Goal: Task Accomplishment & Management: Manage account settings

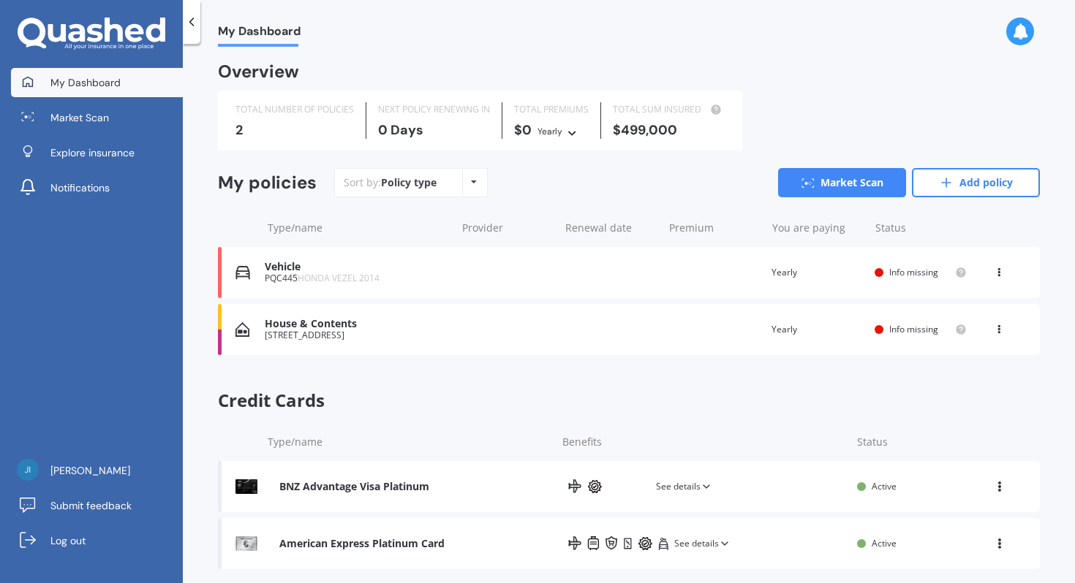
click at [993, 329] on icon at bounding box center [998, 326] width 10 height 9
click at [946, 395] on div "Delete" at bounding box center [966, 386] width 145 height 29
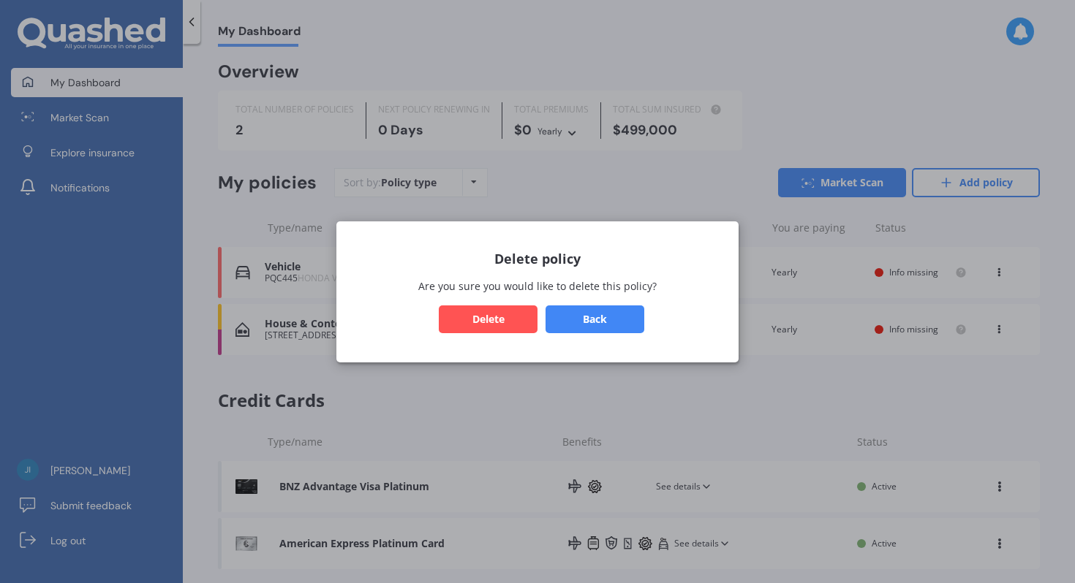
click at [482, 319] on button "Delete" at bounding box center [488, 319] width 99 height 28
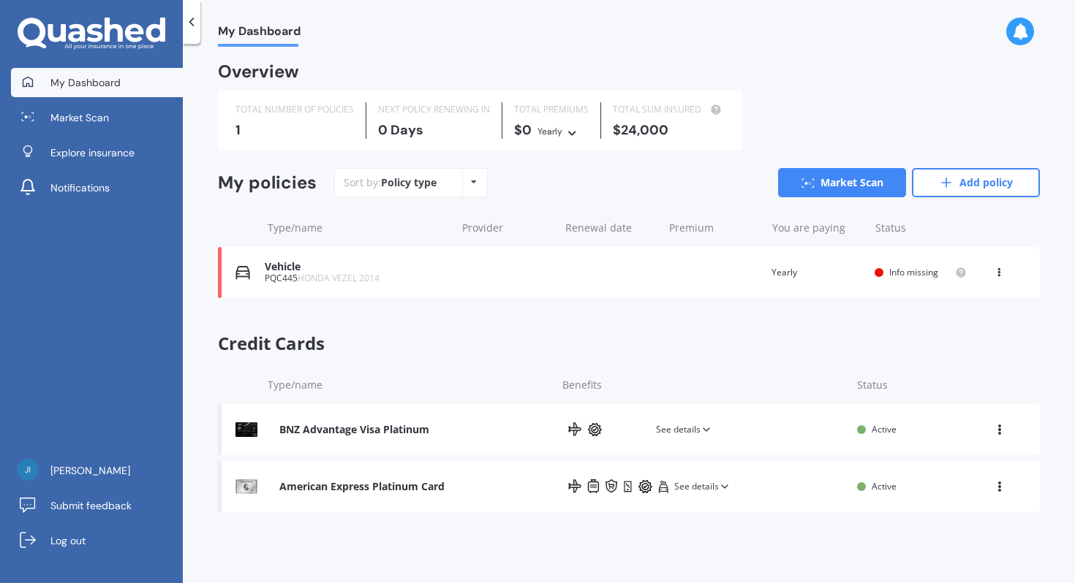
click at [999, 274] on icon at bounding box center [998, 269] width 10 height 9
click at [787, 312] on div "Overview TOTAL NUMBER OF POLICIES 1 NEXT POLICY RENEWING [DATE] TOTAL PREMIUMS …" at bounding box center [629, 291] width 822 height 454
click at [697, 488] on span "See details" at bounding box center [702, 487] width 56 height 15
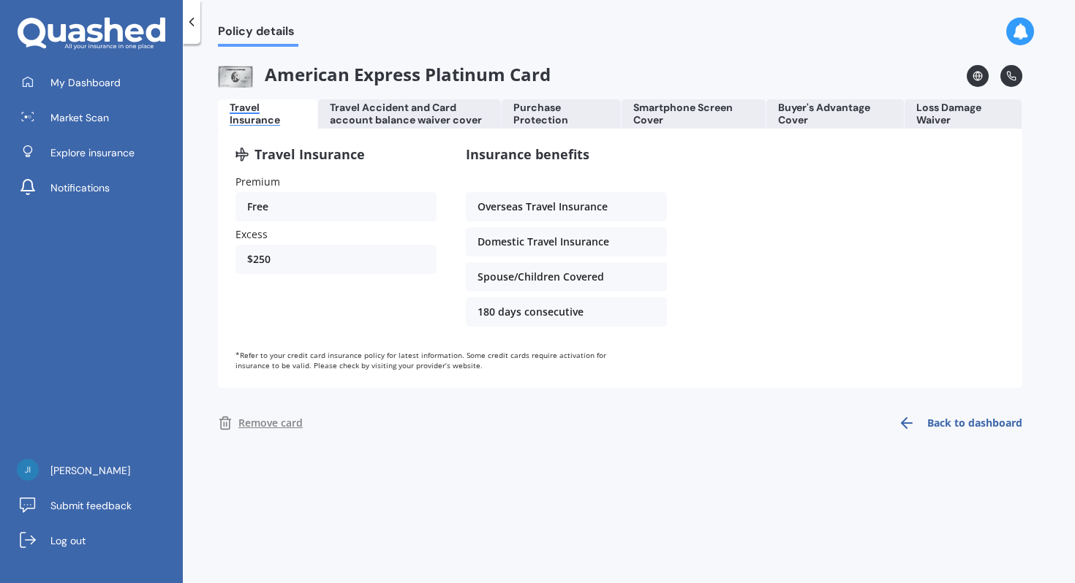
click at [189, 23] on icon at bounding box center [191, 22] width 15 height 15
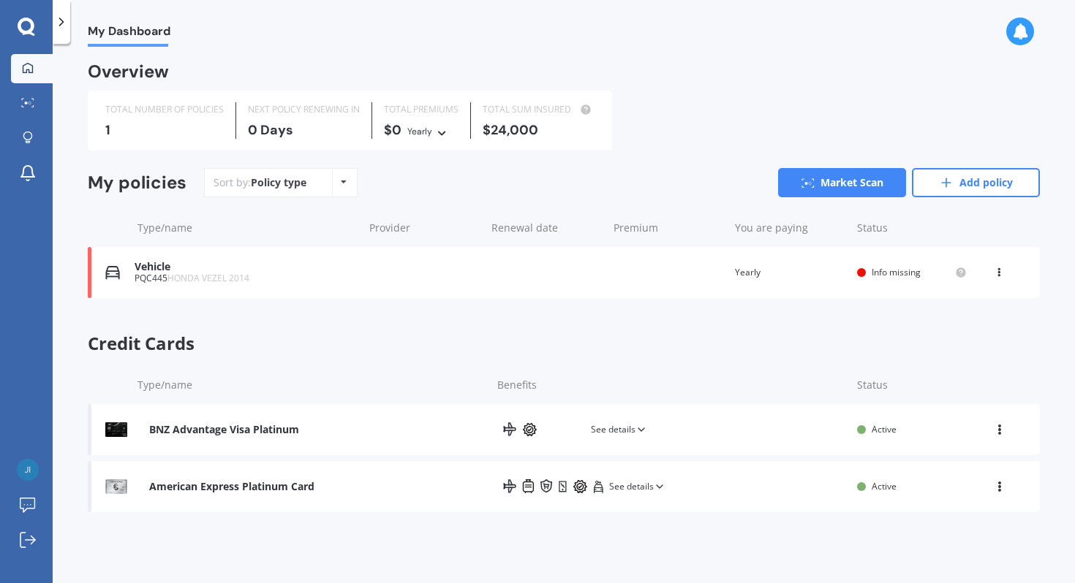
click at [616, 428] on span "See details" at bounding box center [619, 430] width 56 height 15
click at [546, 487] on icon at bounding box center [546, 486] width 7 height 4
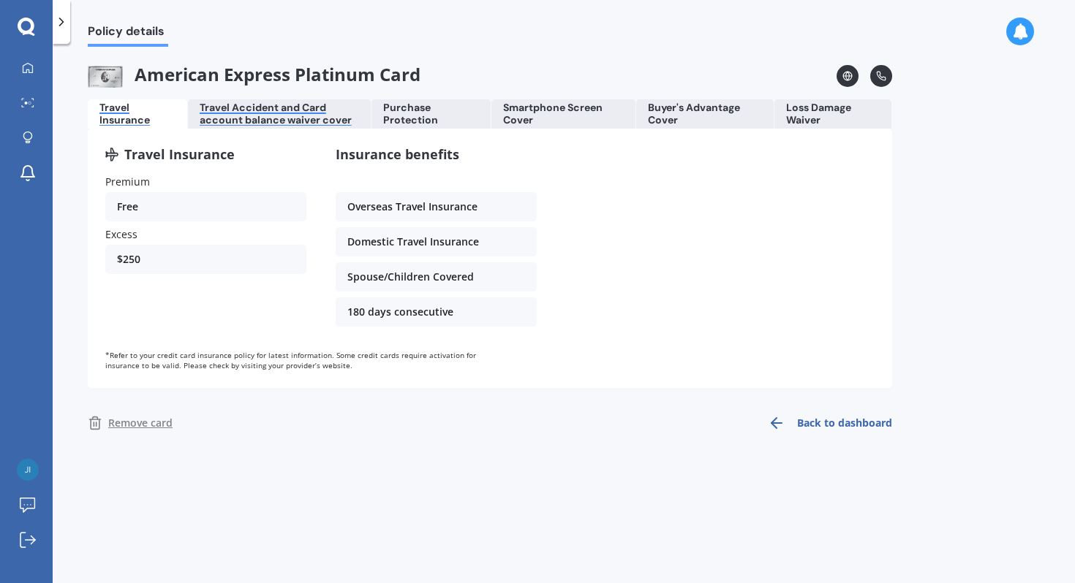
click at [275, 113] on div "Travel Accident and Card account balance waiver cover" at bounding box center [279, 114] width 159 height 25
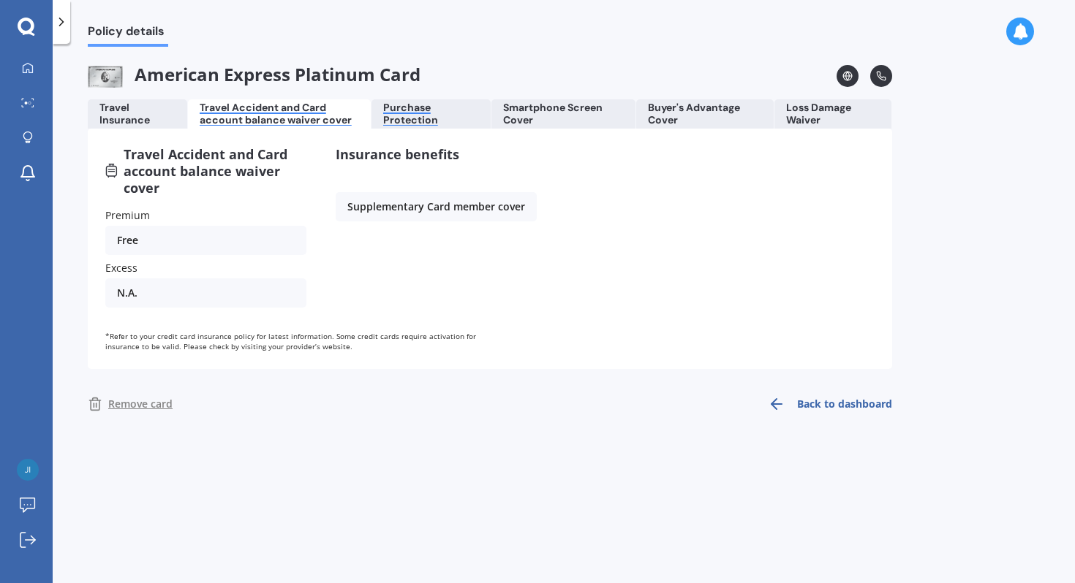
click at [404, 113] on div "Purchase Protection" at bounding box center [431, 114] width 96 height 25
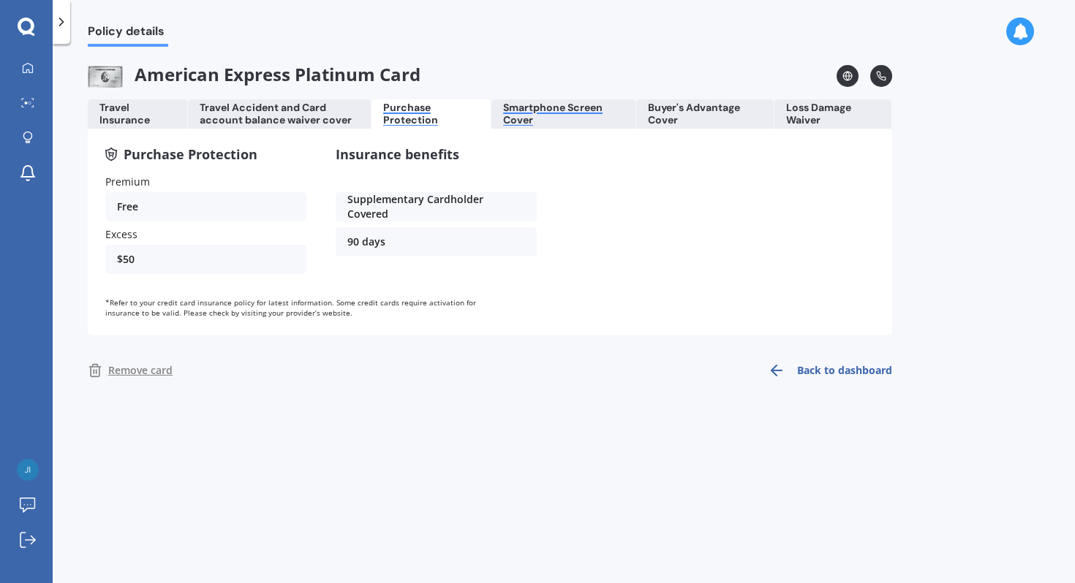
click at [529, 113] on div "Smartphone Screen Cover" at bounding box center [563, 114] width 121 height 25
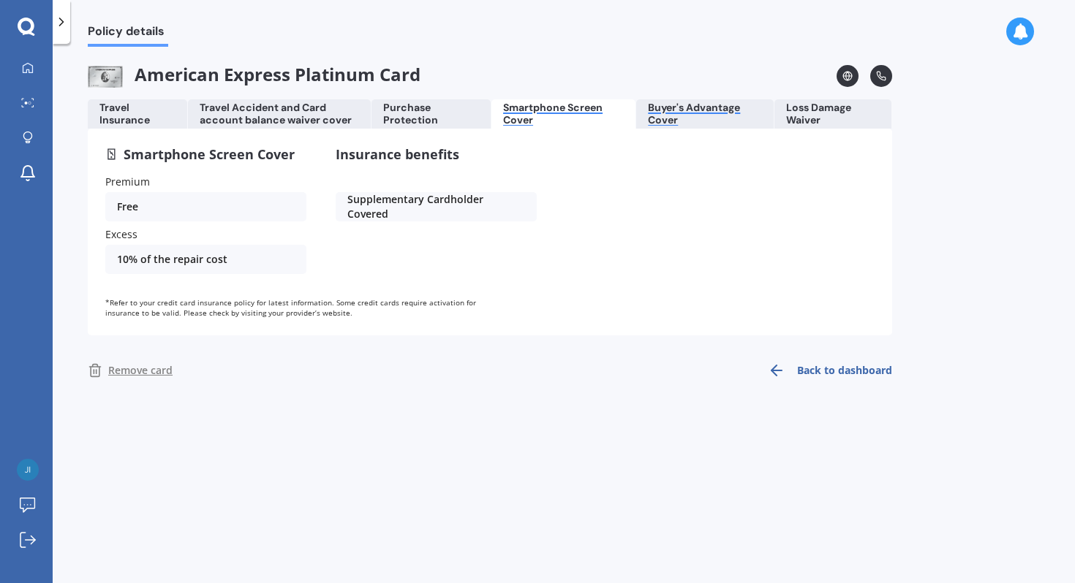
click at [681, 120] on div "Buyer's Advantage Cover" at bounding box center [705, 114] width 114 height 25
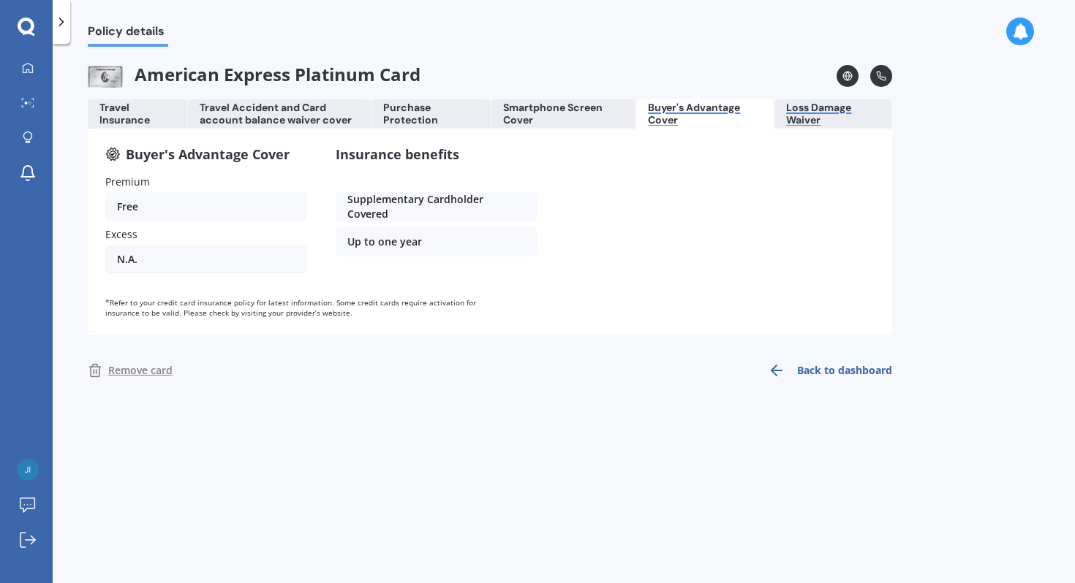
click at [815, 110] on div "Loss Damage Waiver" at bounding box center [833, 114] width 94 height 25
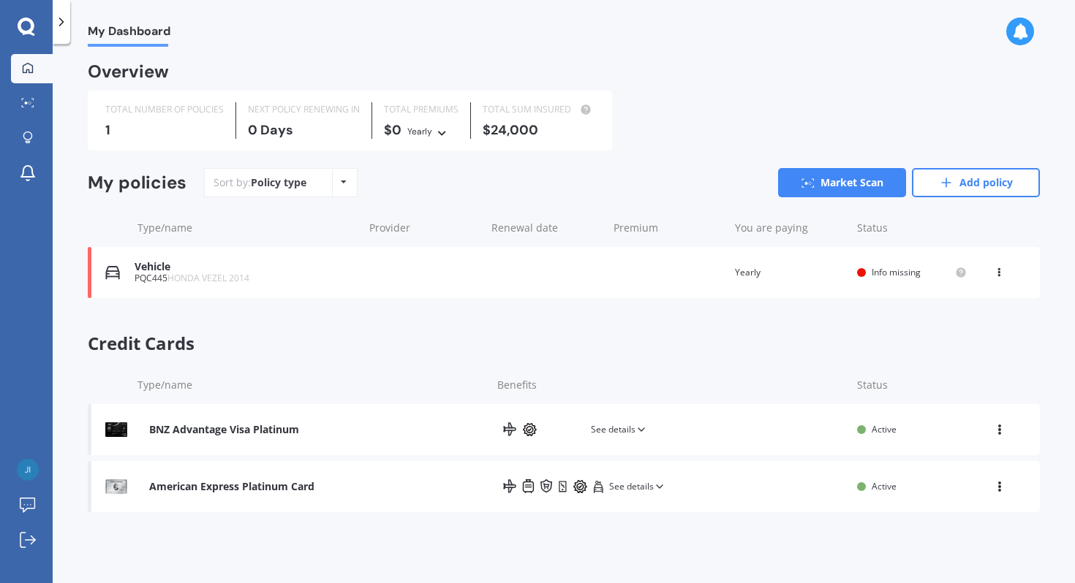
click at [885, 271] on span "Info missing" at bounding box center [895, 272] width 49 height 12
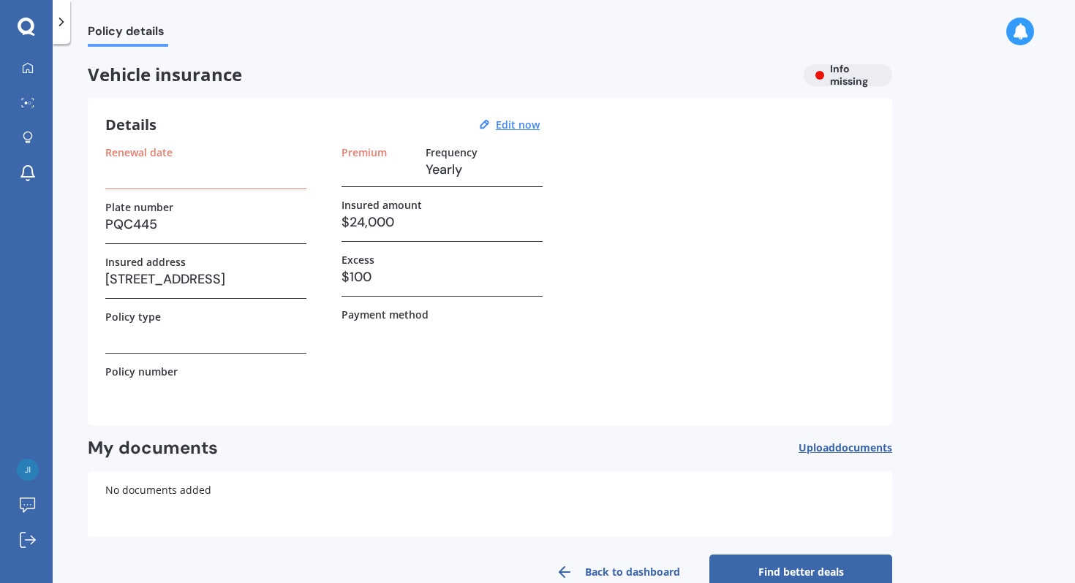
click at [202, 332] on h3 at bounding box center [205, 334] width 201 height 22
click at [135, 339] on h3 at bounding box center [205, 334] width 201 height 22
